Goal: Task Accomplishment & Management: Manage account settings

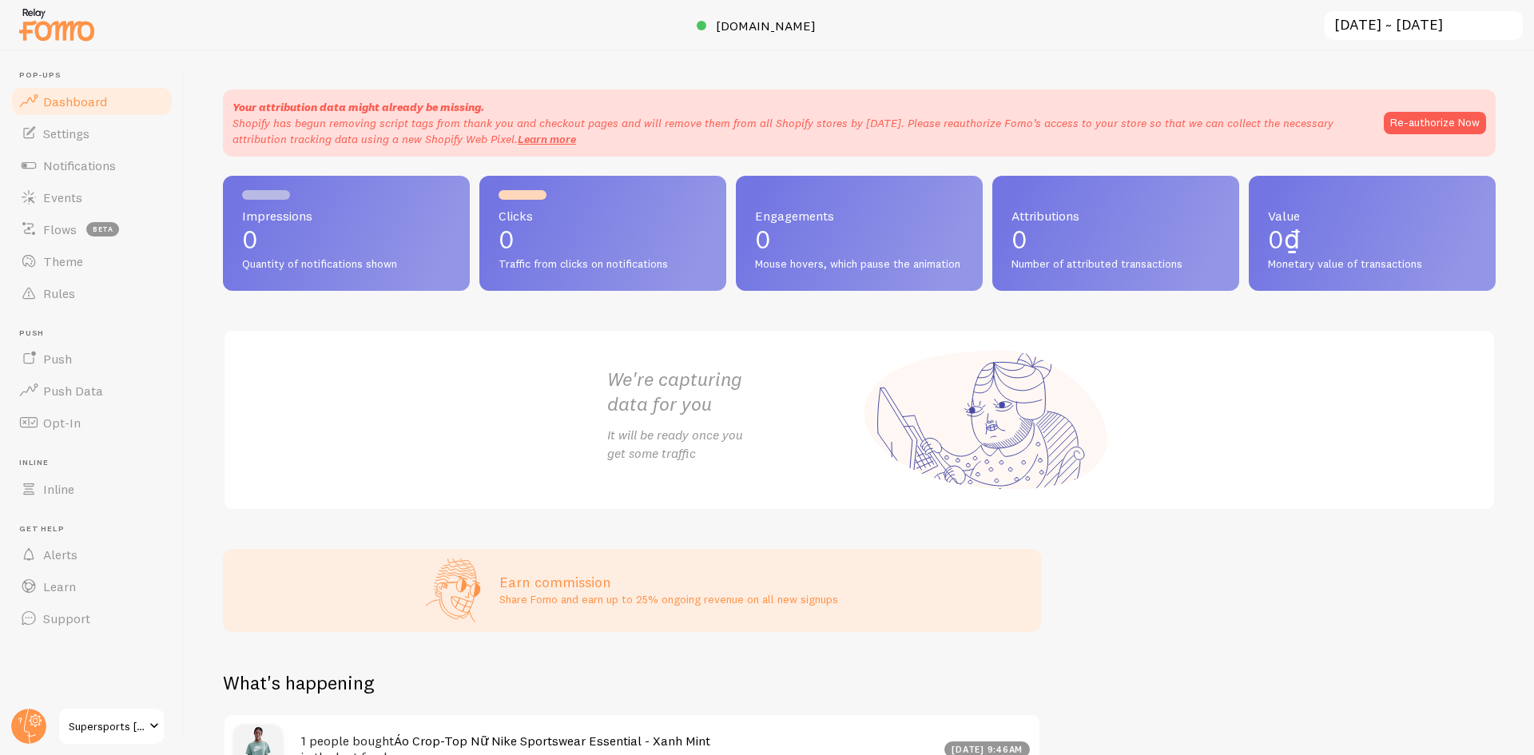
click at [110, 729] on span "Supersports [GEOGRAPHIC_DATA]" at bounding box center [107, 726] width 76 height 19
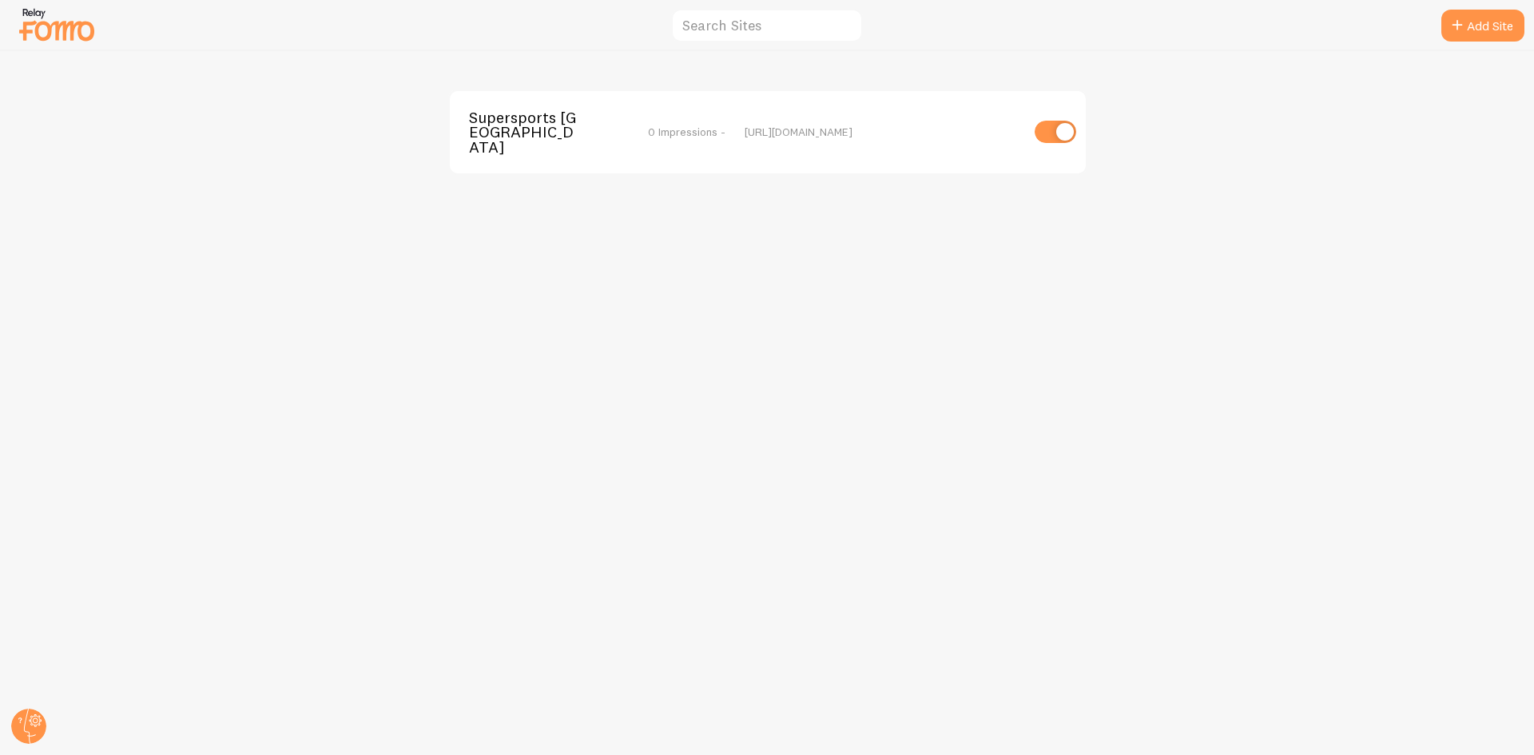
click at [43, 27] on img at bounding box center [57, 24] width 80 height 41
click at [30, 732] on circle at bounding box center [28, 726] width 35 height 35
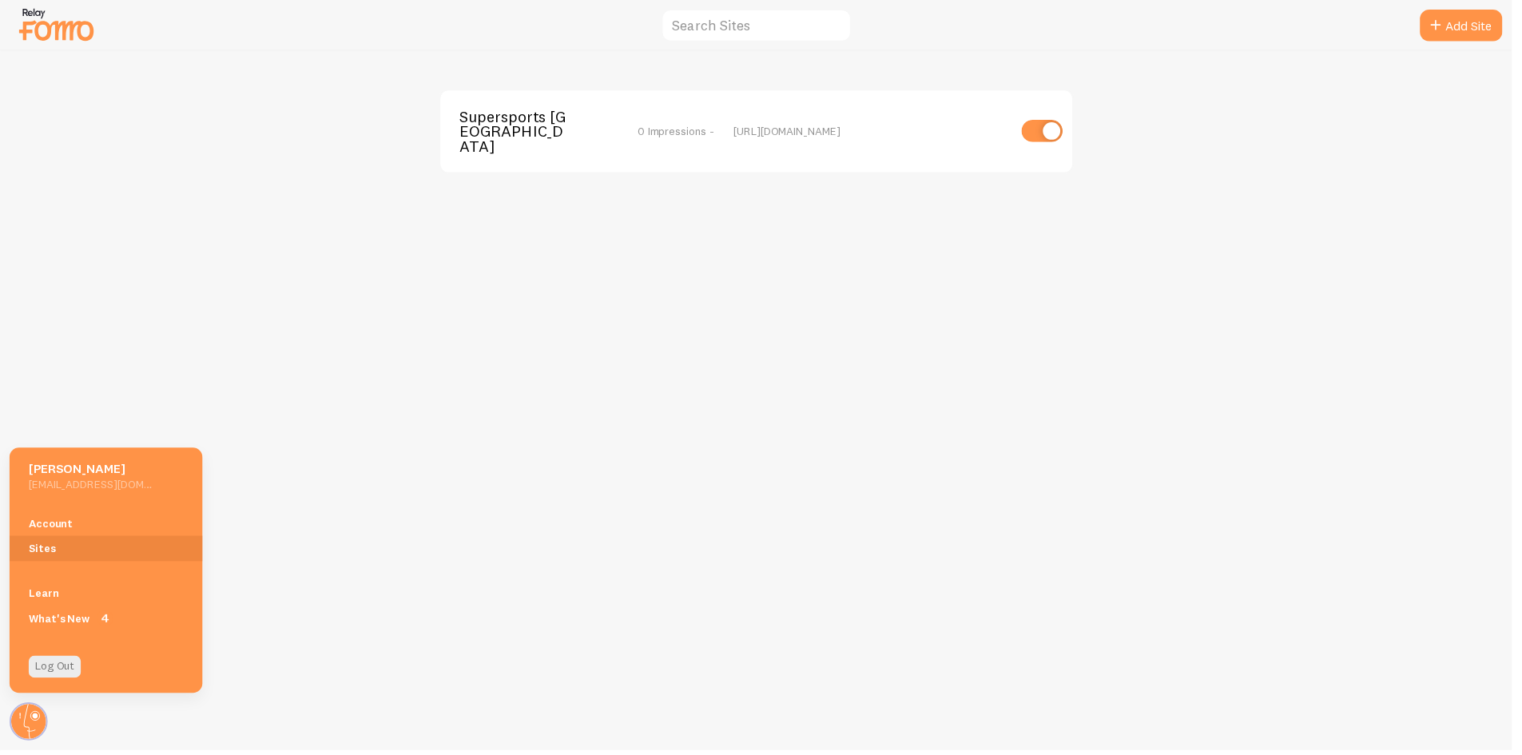
click at [288, 598] on div "Supersports Vietnam 0 Impressions - [URL][DOMAIN_NAME]" at bounding box center [761, 403] width 1521 height 704
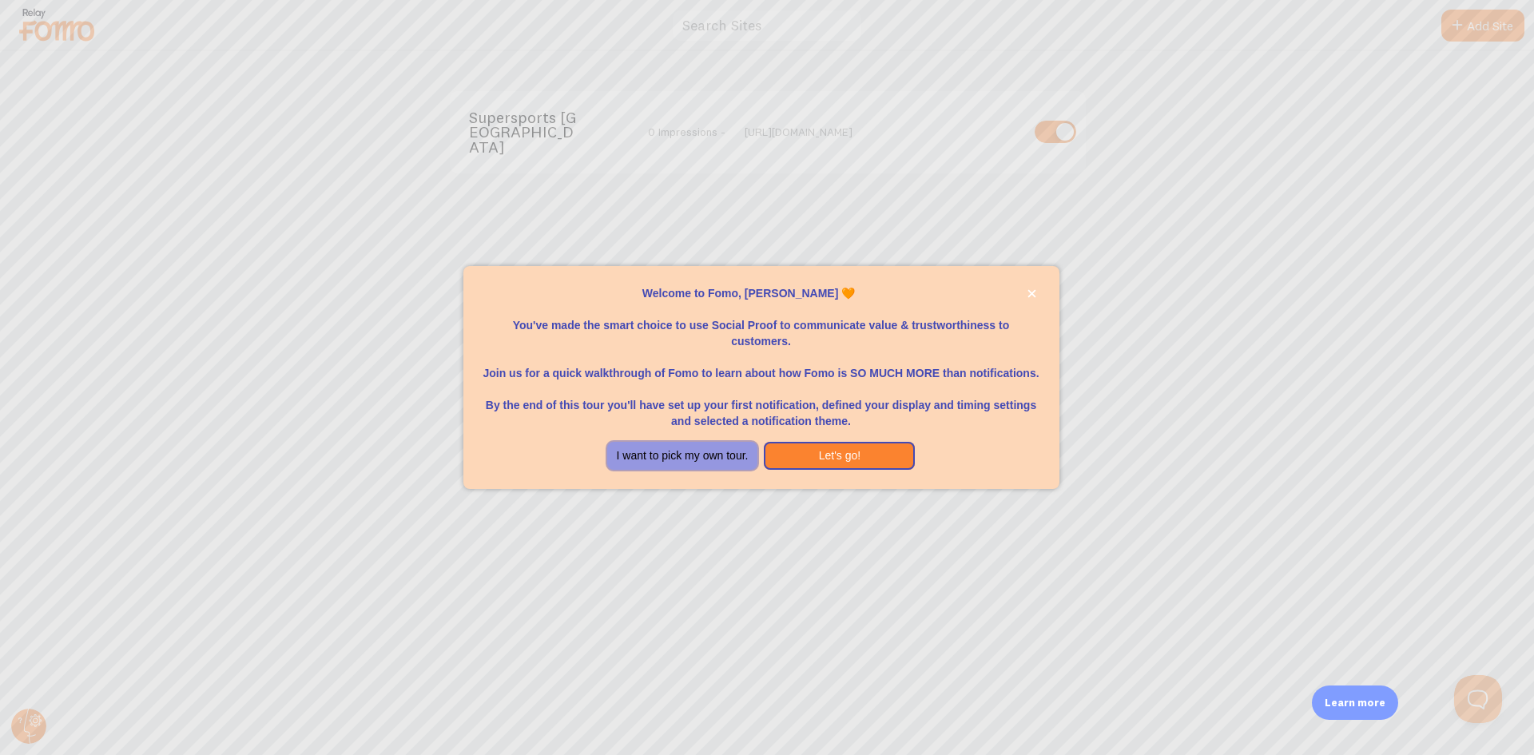
click at [693, 445] on button "I want to pick my own tour." at bounding box center [682, 456] width 151 height 29
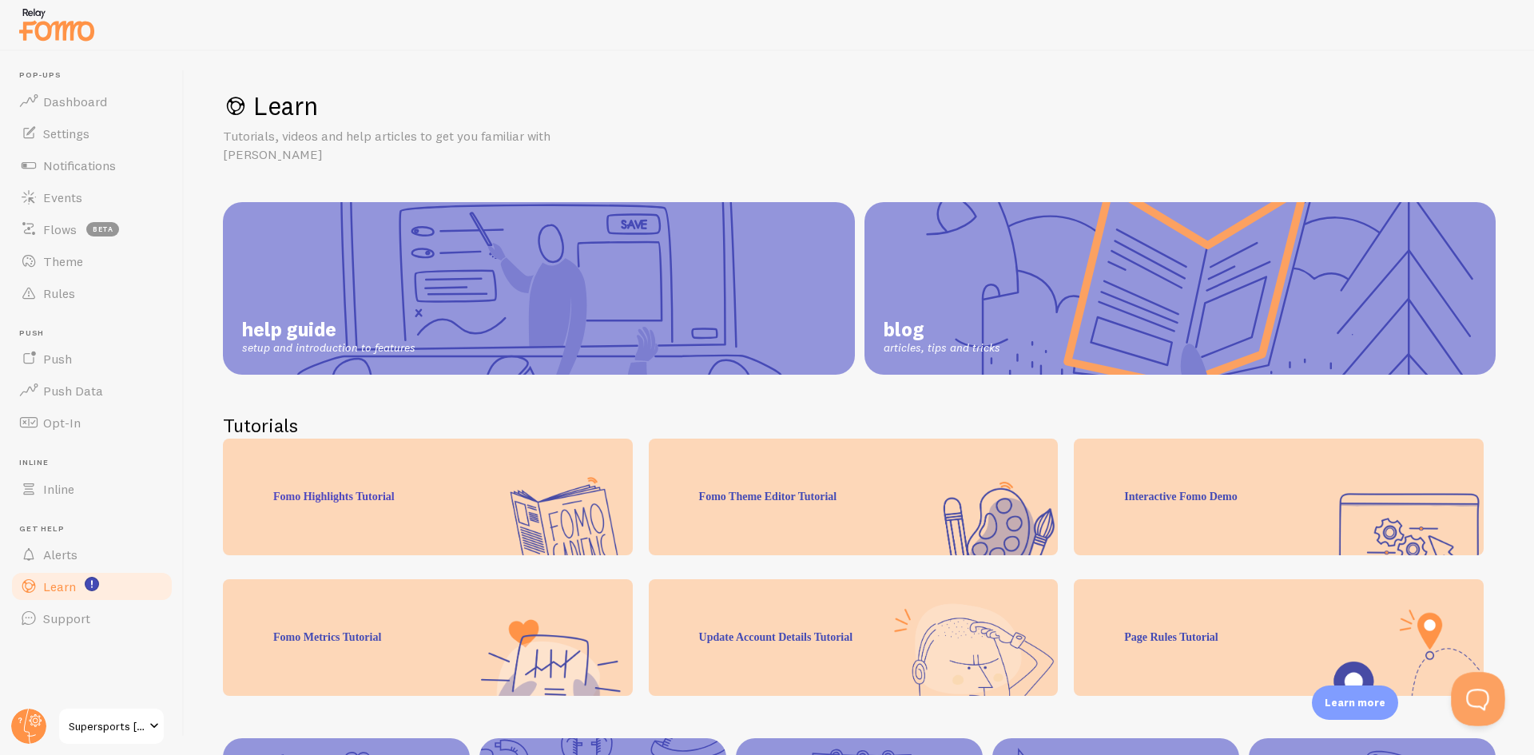
click at [1471, 696] on button "Open Beacon popover" at bounding box center [1475, 696] width 48 height 48
click at [1483, 701] on button "Open Beacon popover" at bounding box center [1475, 696] width 48 height 48
click at [1481, 694] on button "Open Beacon popover" at bounding box center [1475, 696] width 48 height 48
click at [1477, 696] on button "Open Beacon popover" at bounding box center [1475, 696] width 48 height 48
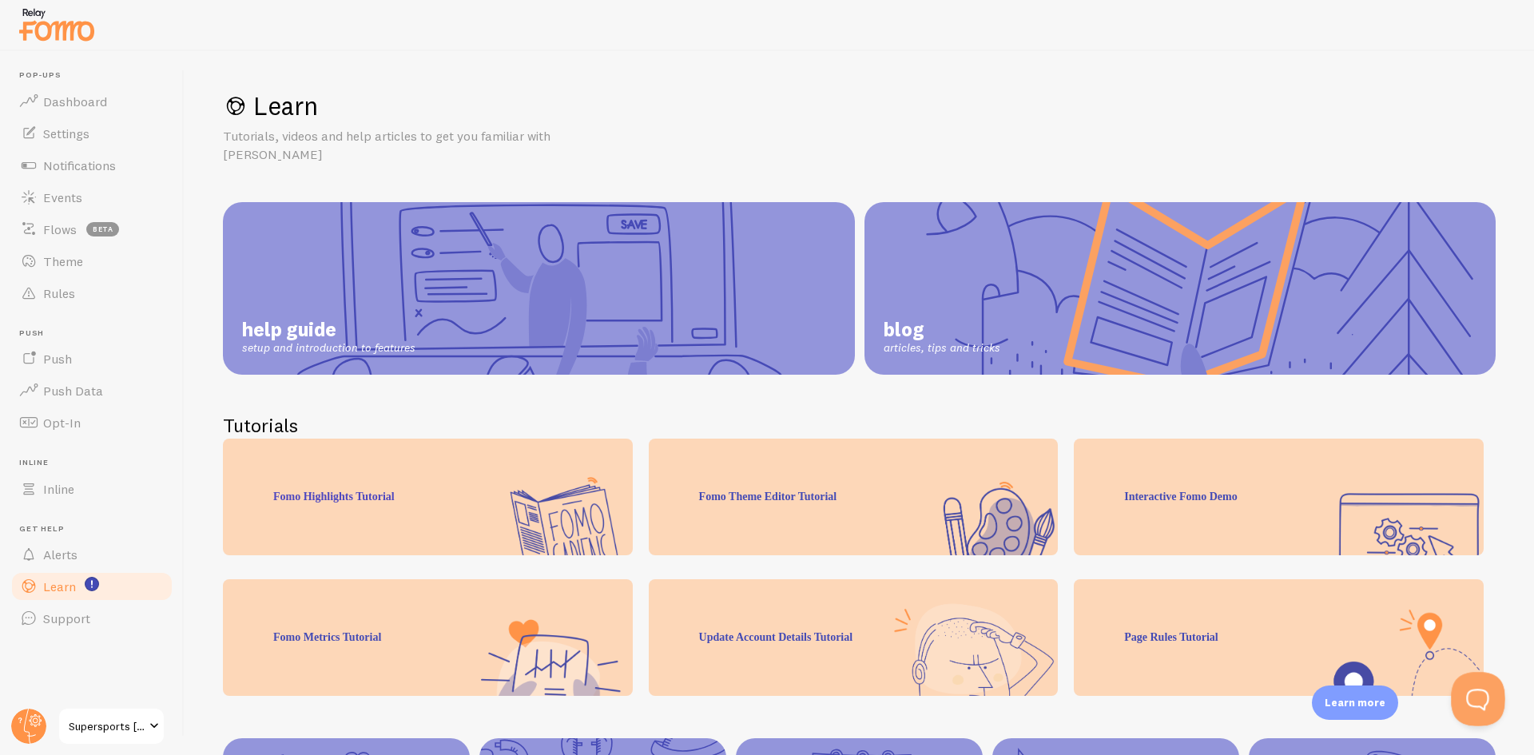
click at [1477, 696] on button "Open Beacon popover" at bounding box center [1475, 696] width 48 height 48
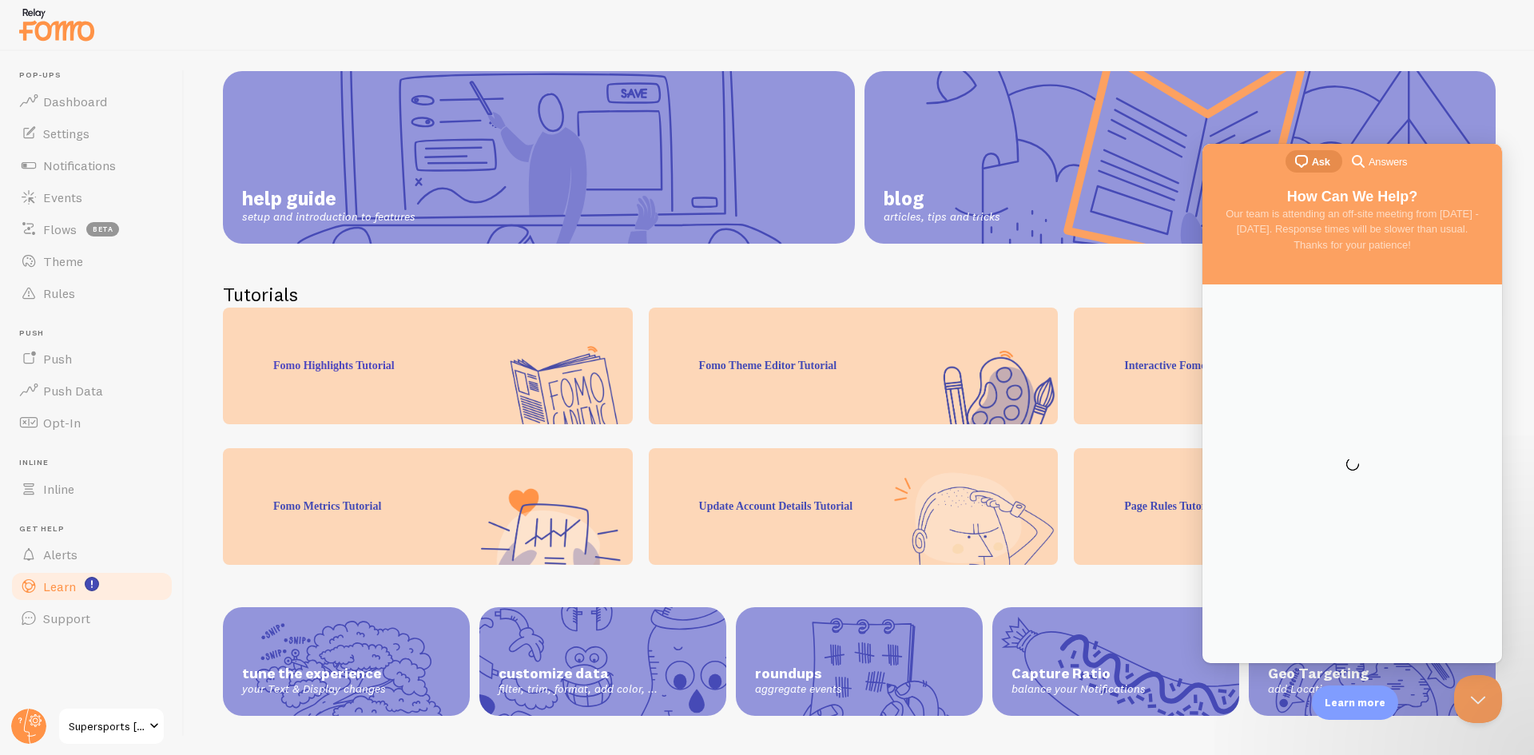
drag, startPoint x: 1270, startPoint y: 217, endPoint x: 1252, endPoint y: 212, distance: 19.2
click at [1252, 212] on div "How Can We Help? Our team is attending an off-site meeting from October 6 - 10,…" at bounding box center [1352, 217] width 268 height 70
click at [1484, 694] on button "Close Beacon popover" at bounding box center [1475, 696] width 48 height 48
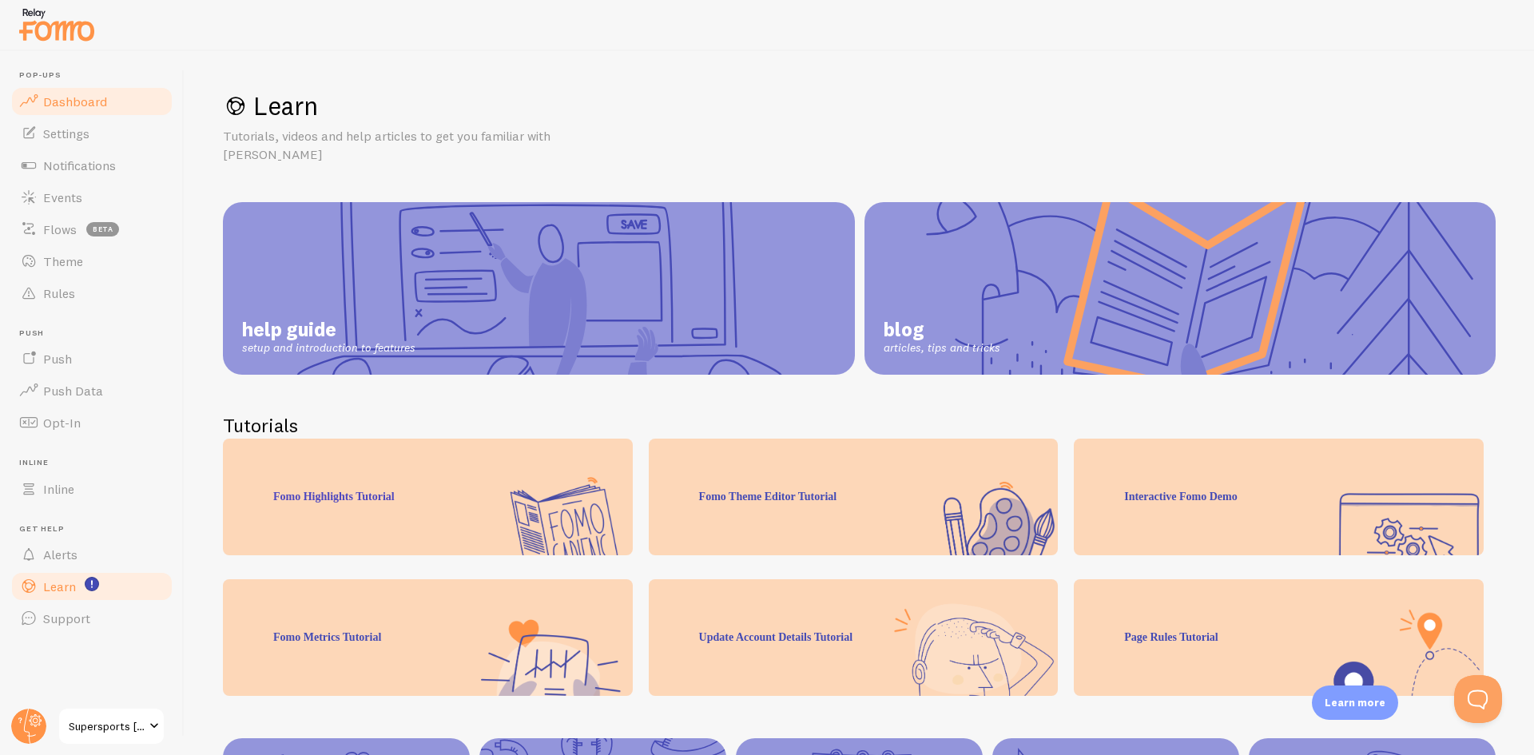
click at [89, 109] on span "Dashboard" at bounding box center [75, 101] width 64 height 16
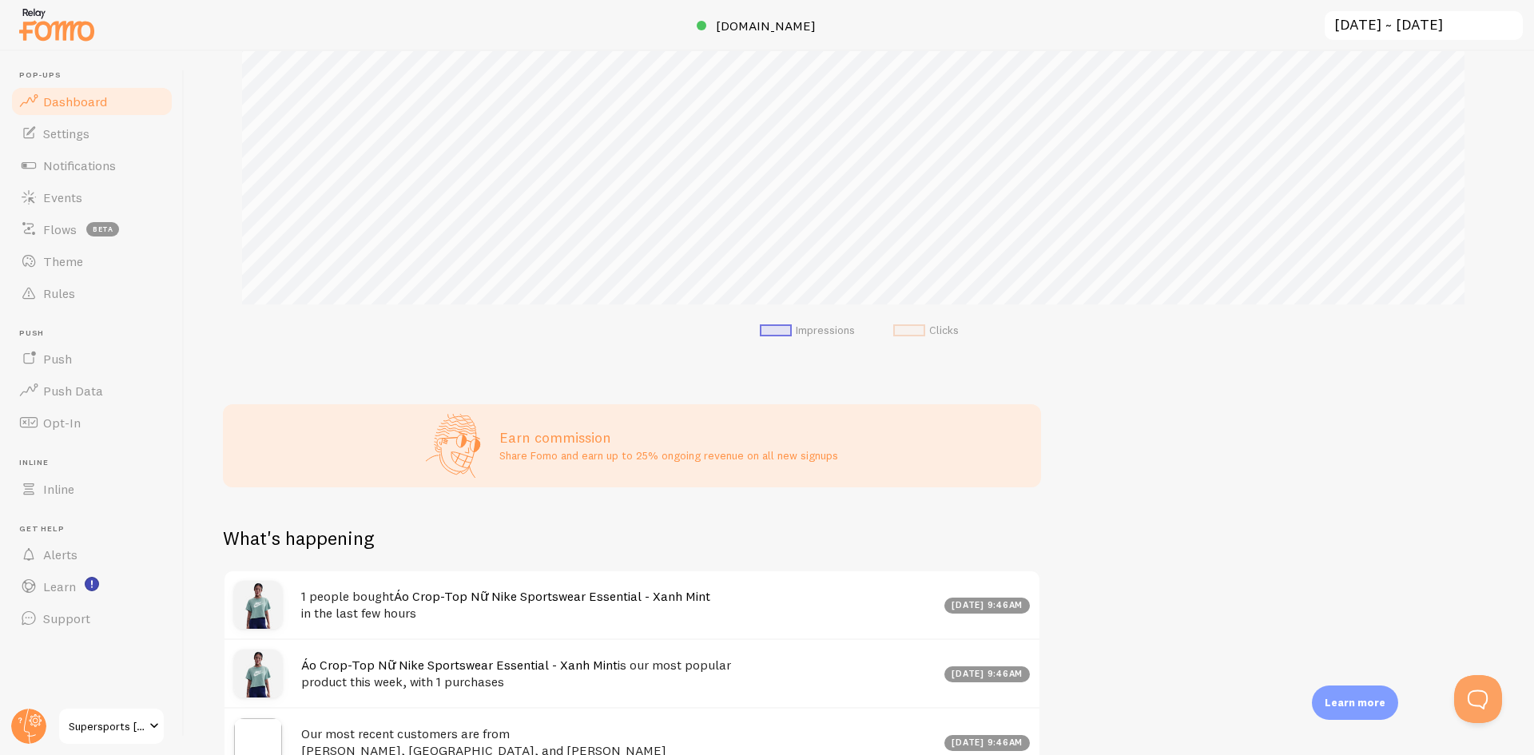
scroll to position [315, 0]
click at [69, 130] on span "Settings" at bounding box center [66, 133] width 46 height 16
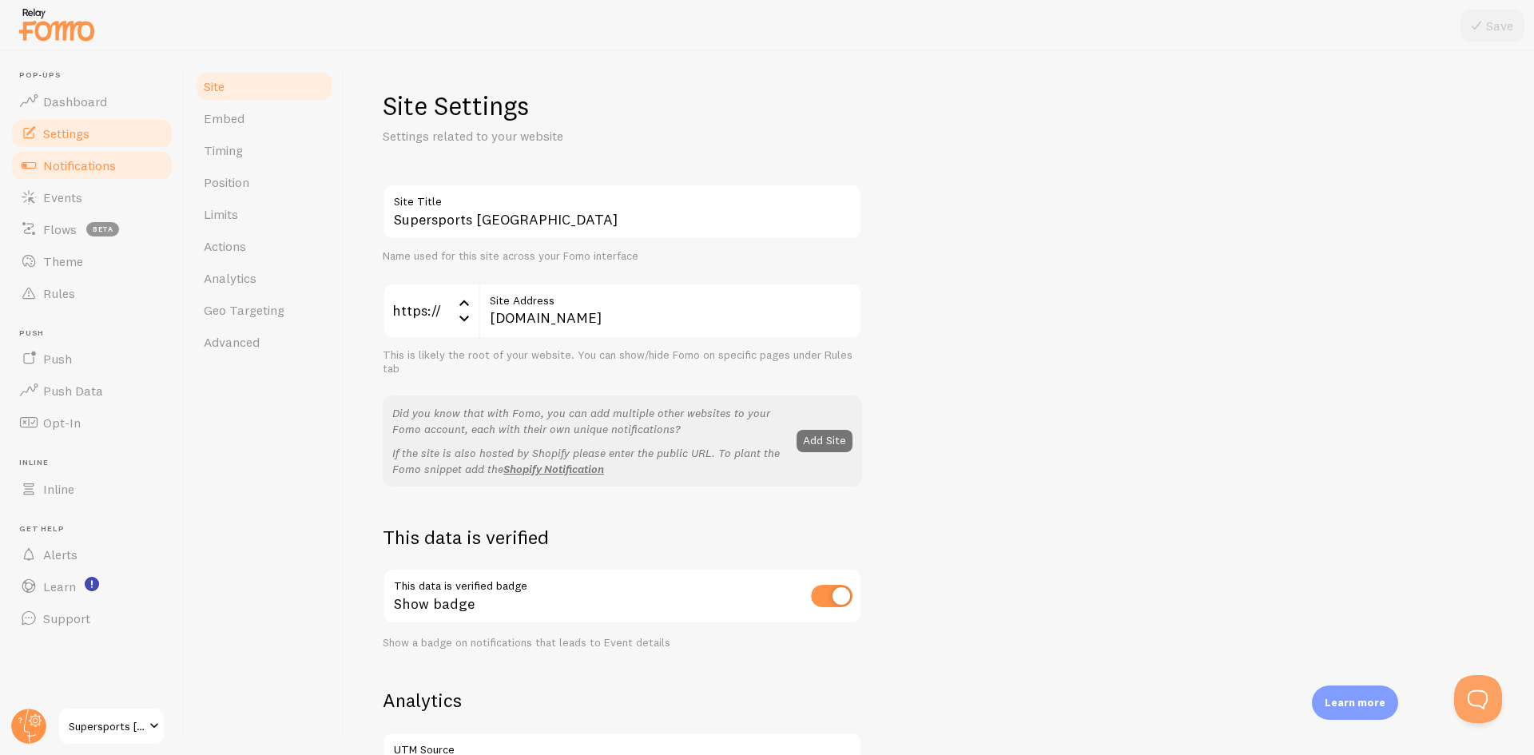
click at [114, 173] on link "Notifications" at bounding box center [92, 165] width 165 height 32
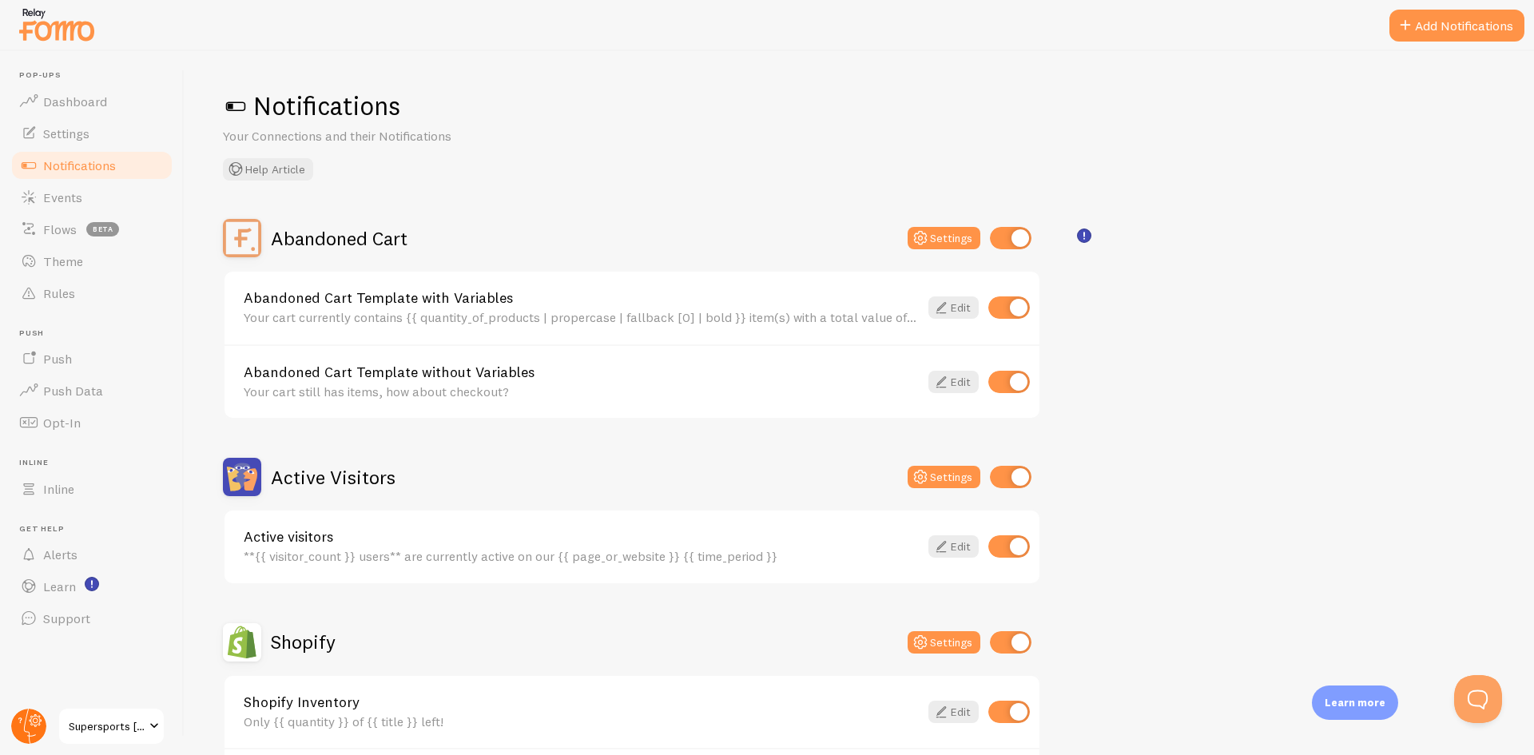
click at [33, 720] on circle at bounding box center [28, 726] width 35 height 35
